Goal: Transaction & Acquisition: Purchase product/service

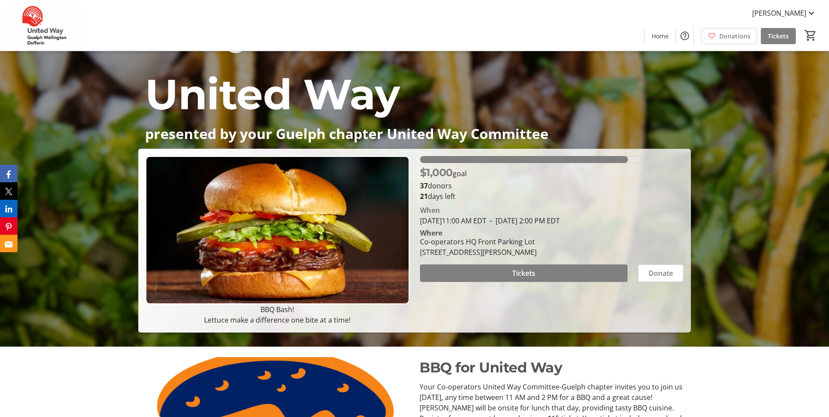
scroll to position [87, 0]
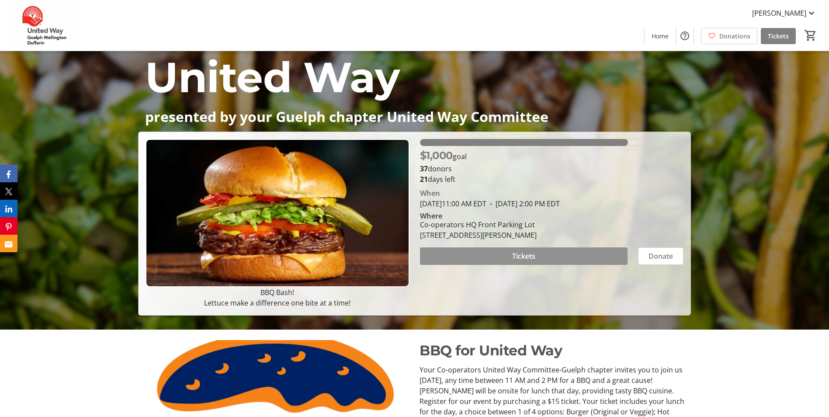
click at [524, 250] on span at bounding box center [524, 256] width 208 height 21
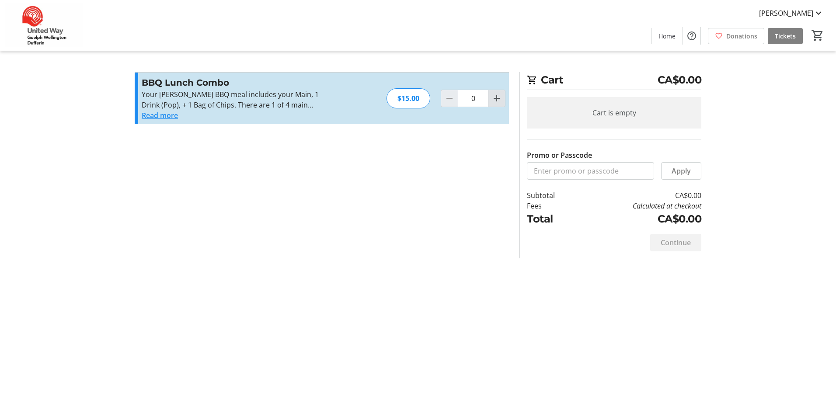
click at [498, 98] on mat-icon "Increment by one" at bounding box center [496, 98] width 10 height 10
type input "1"
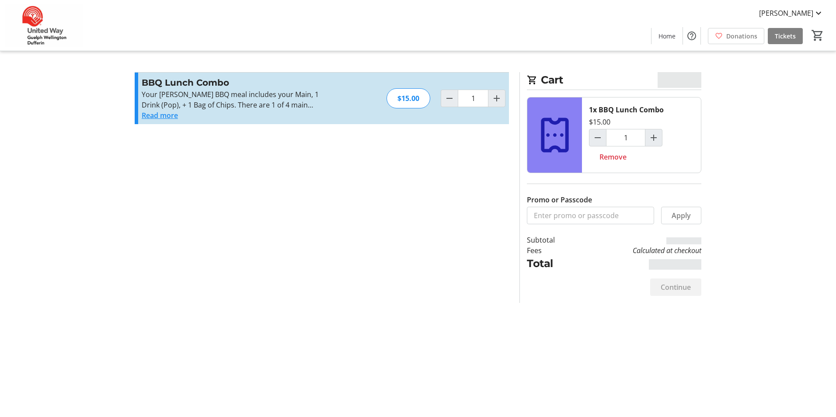
click at [157, 115] on button "Read more" at bounding box center [160, 115] width 36 height 10
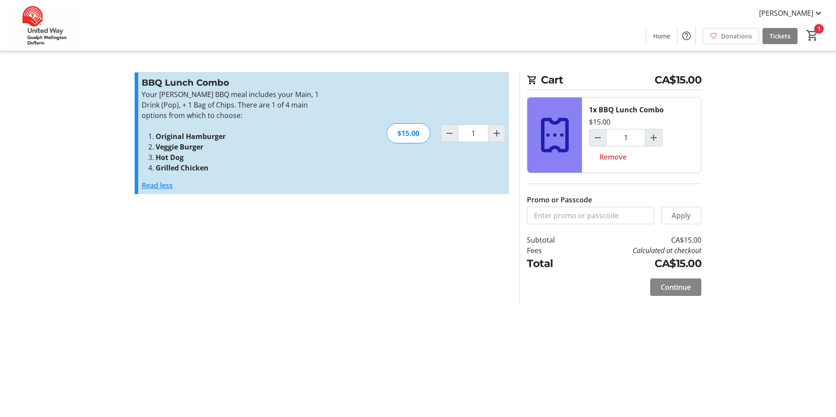
click at [688, 289] on span "Continue" at bounding box center [676, 287] width 30 height 10
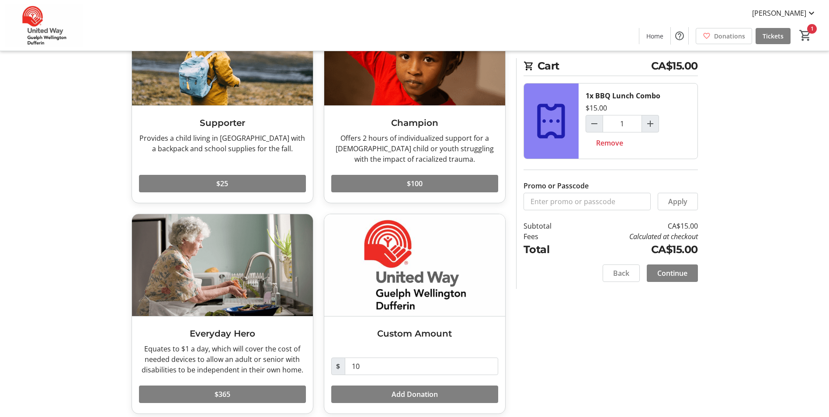
scroll to position [103, 0]
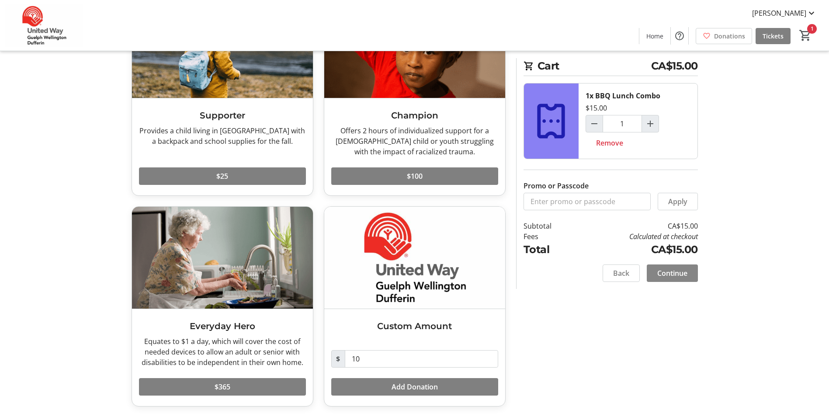
click at [669, 275] on span "Continue" at bounding box center [673, 273] width 30 height 10
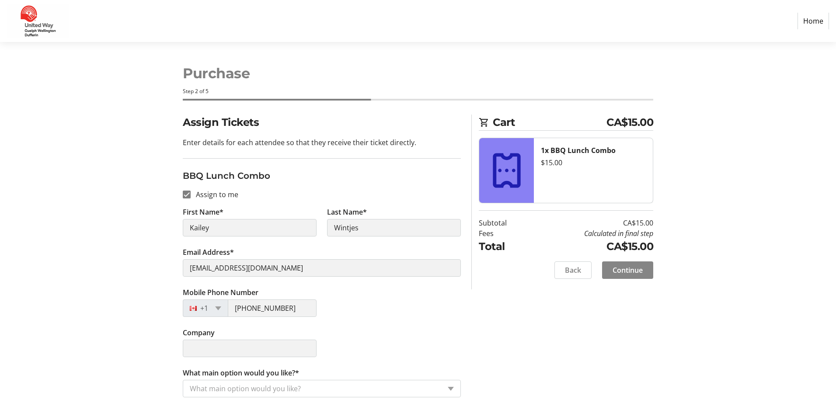
click at [639, 269] on span "Continue" at bounding box center [628, 270] width 30 height 10
click at [285, 383] on input "What main option would you like?*" at bounding box center [312, 387] width 251 height 10
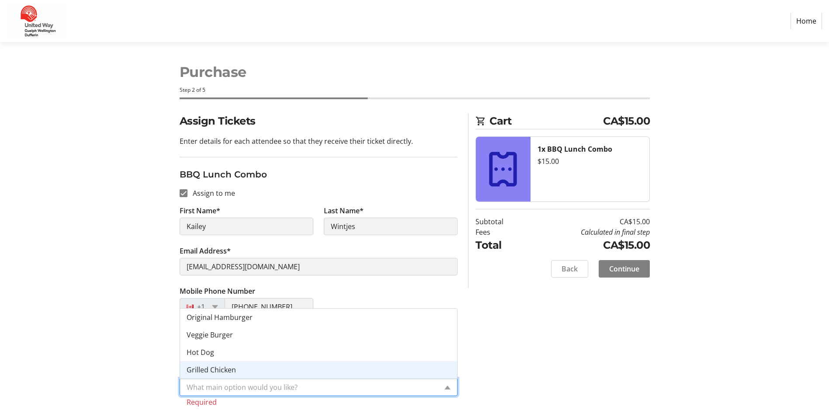
click at [232, 367] on span "Grilled Chicken" at bounding box center [211, 370] width 49 height 10
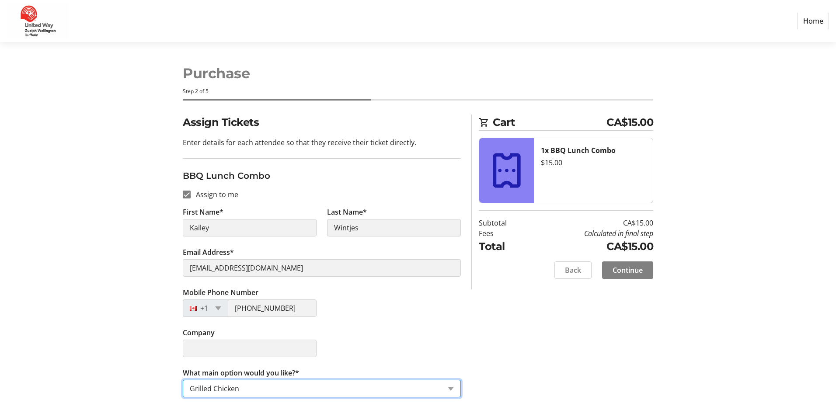
click at [474, 368] on div "Assign Tickets Enter details for each attendee so that they receive their ticke…" at bounding box center [417, 261] width 577 height 293
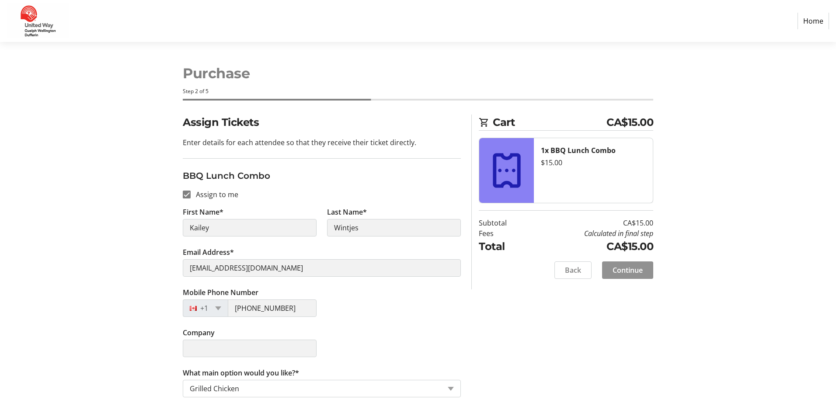
click at [633, 273] on span "Continue" at bounding box center [628, 270] width 30 height 10
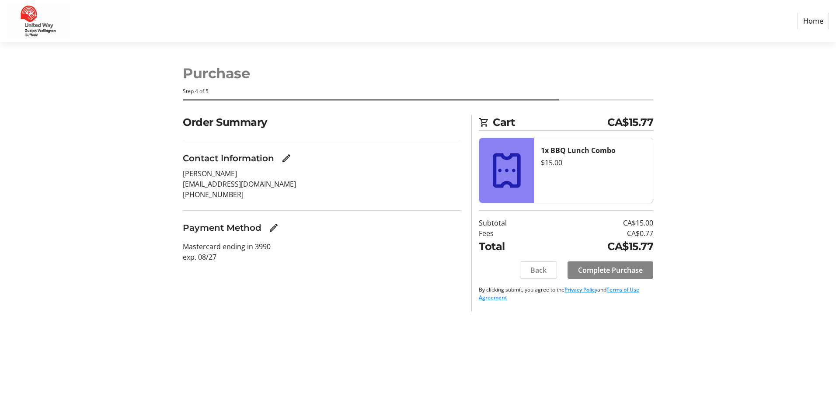
click at [632, 268] on span "Complete Purchase" at bounding box center [610, 270] width 65 height 10
